Goal: Information Seeking & Learning: Learn about a topic

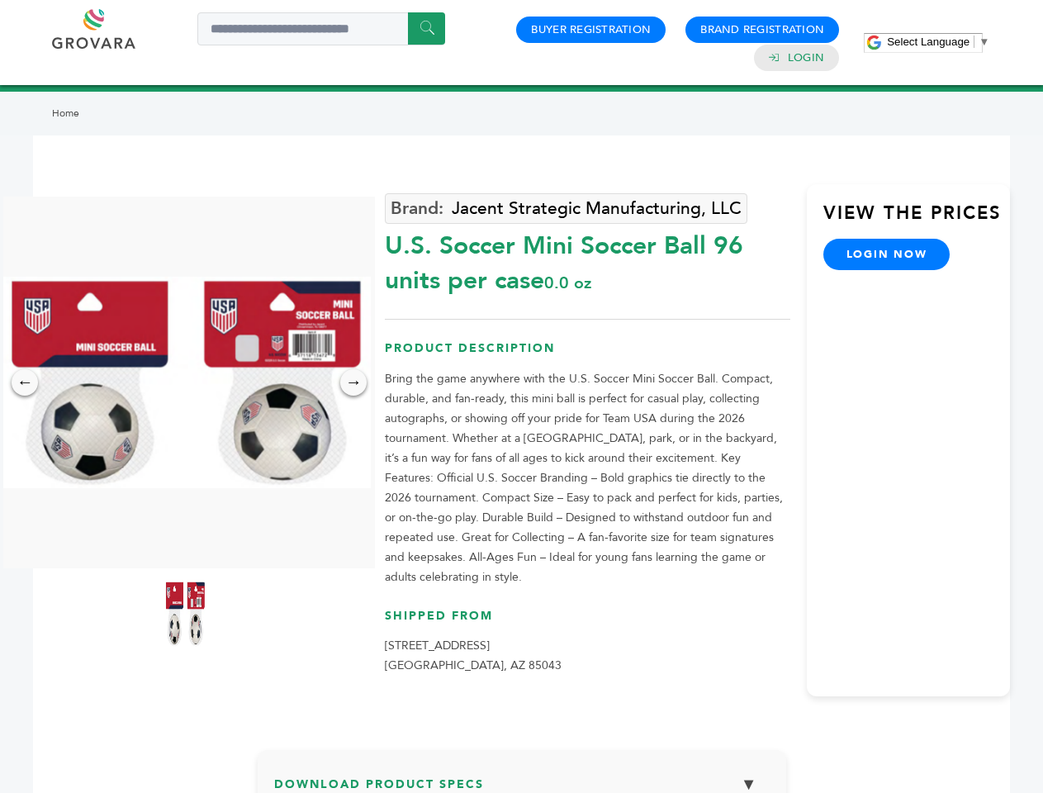
click at [938, 41] on span "Select Language" at bounding box center [928, 41] width 83 height 12
click at [185, 382] on img at bounding box center [185, 382] width 372 height 211
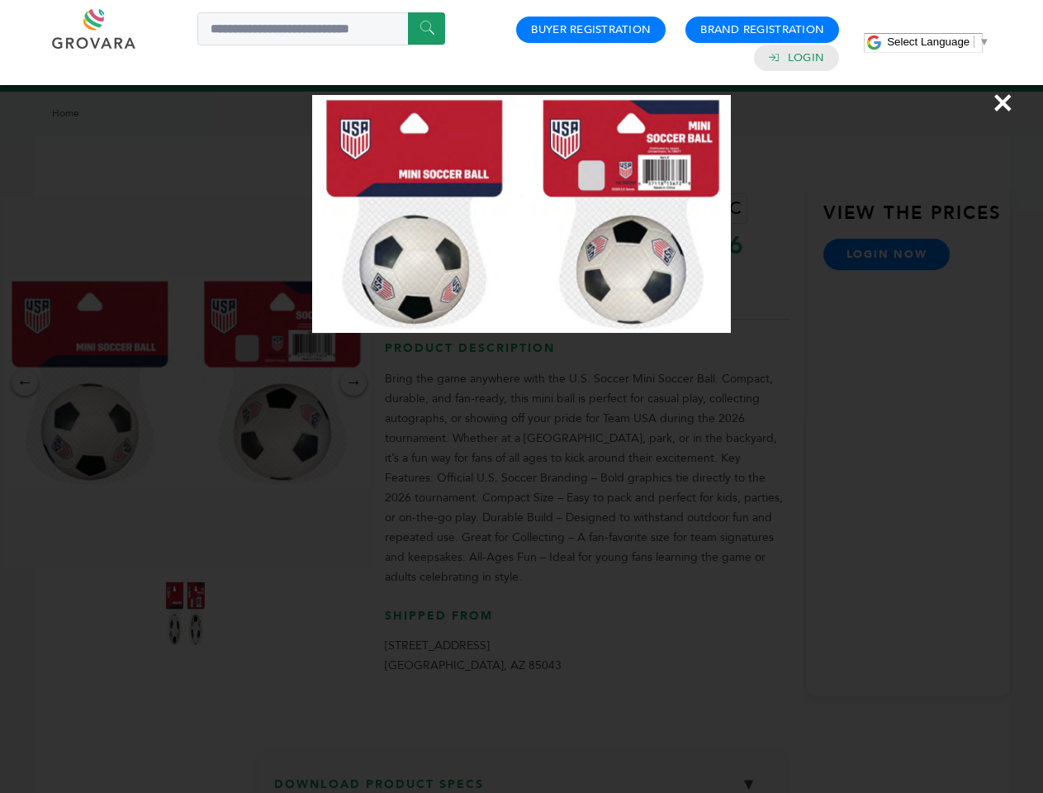
click at [25, 382] on div "×" at bounding box center [521, 396] width 1043 height 793
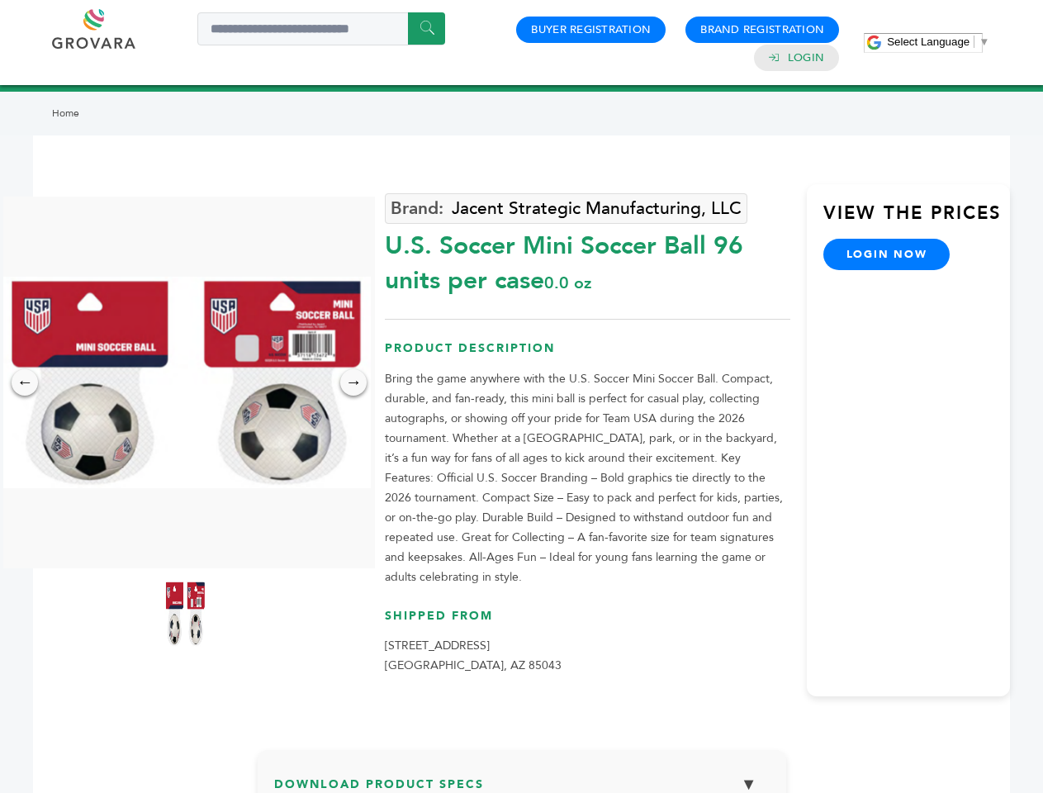
click at [353, 382] on div "→" at bounding box center [353, 382] width 26 height 26
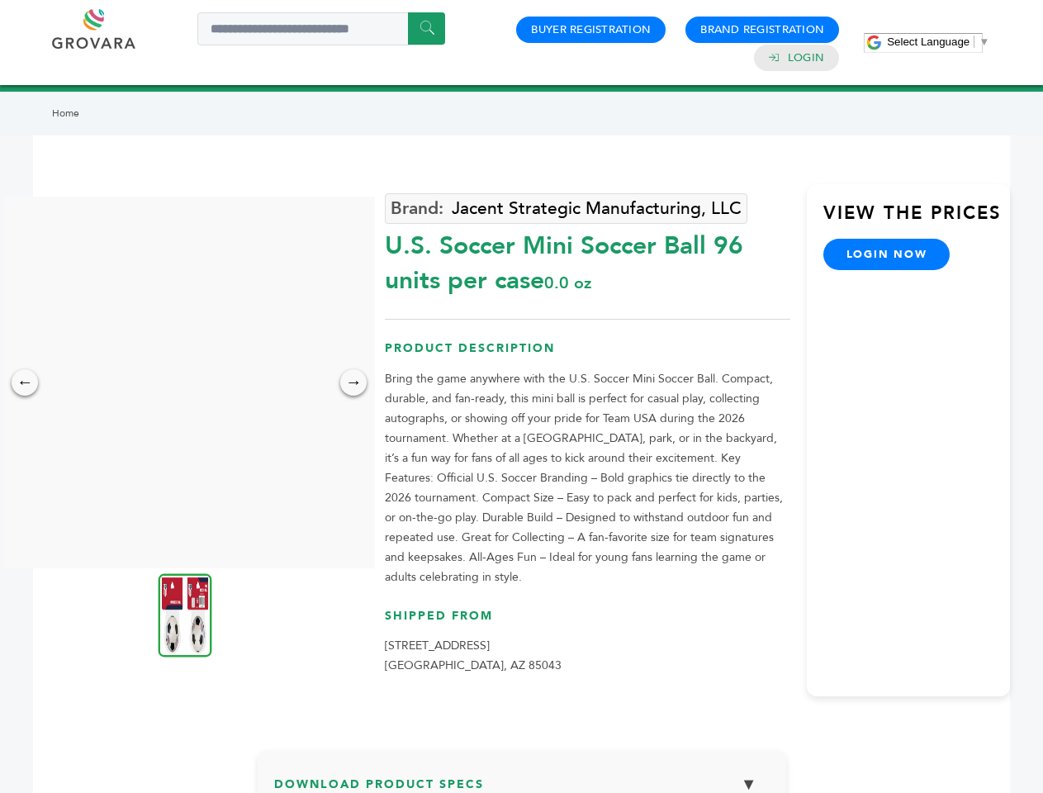
click at [185, 613] on img at bounding box center [186, 614] width 54 height 83
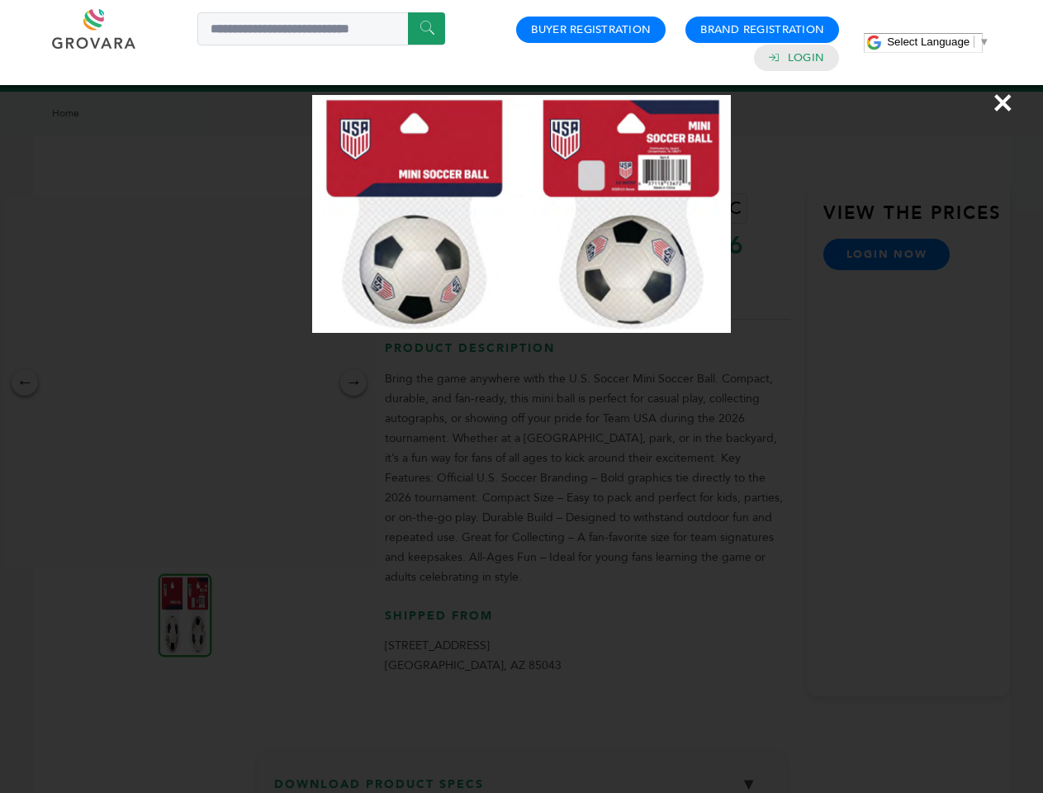
click at [522, 779] on div "×" at bounding box center [521, 396] width 1043 height 793
